Goal: Check status

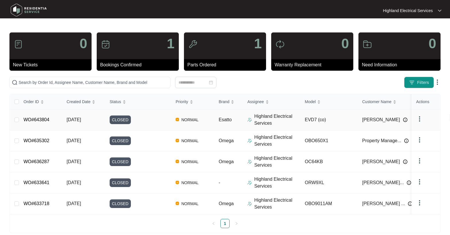
click at [40, 119] on link "WO#643804" at bounding box center [37, 119] width 26 height 5
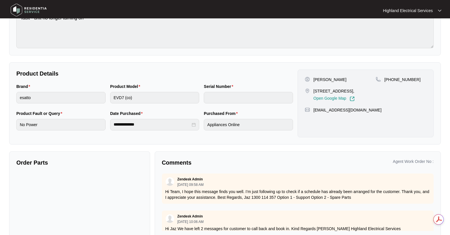
scroll to position [85, 0]
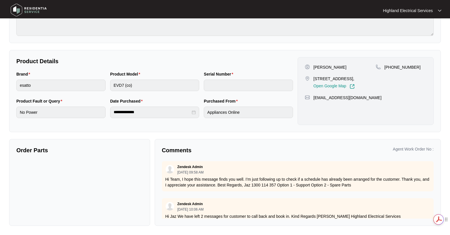
click at [436, 221] on icon at bounding box center [438, 218] width 9 height 9
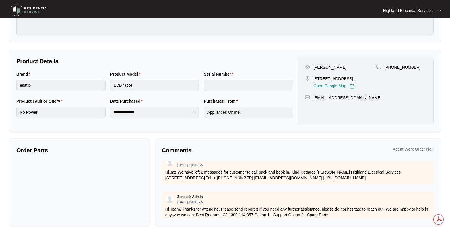
scroll to position [0, 0]
click at [173, 145] on div "Comments Agent Work Order No : Zendesk Admin [DATE] 09:58 AM Hi Team, I hope th…" at bounding box center [298, 182] width 286 height 87
click at [201, 174] on p "Hi Jaz We have left 2 messages for customer to call back and book in. Kind Rega…" at bounding box center [297, 174] width 265 height 11
drag, startPoint x: 331, startPoint y: 110, endPoint x: 246, endPoint y: 107, distance: 85.0
click at [331, 110] on div "[PERSON_NAME] More [STREET_ADDRESS], Open Google Map [PHONE_NUMBER] [EMAIL_ADDR…" at bounding box center [366, 91] width 136 height 68
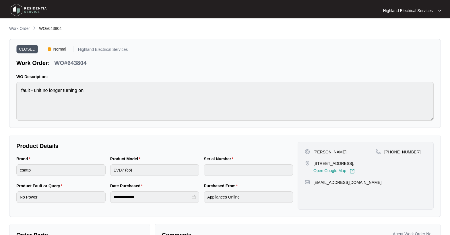
click at [49, 55] on div "CLOSED Normal Highland Electrical Services Work Order: WO#643804" at bounding box center [71, 56] width 111 height 21
click at [24, 46] on span "CLOSED" at bounding box center [27, 49] width 22 height 9
